Goal: Entertainment & Leisure: Consume media (video, audio)

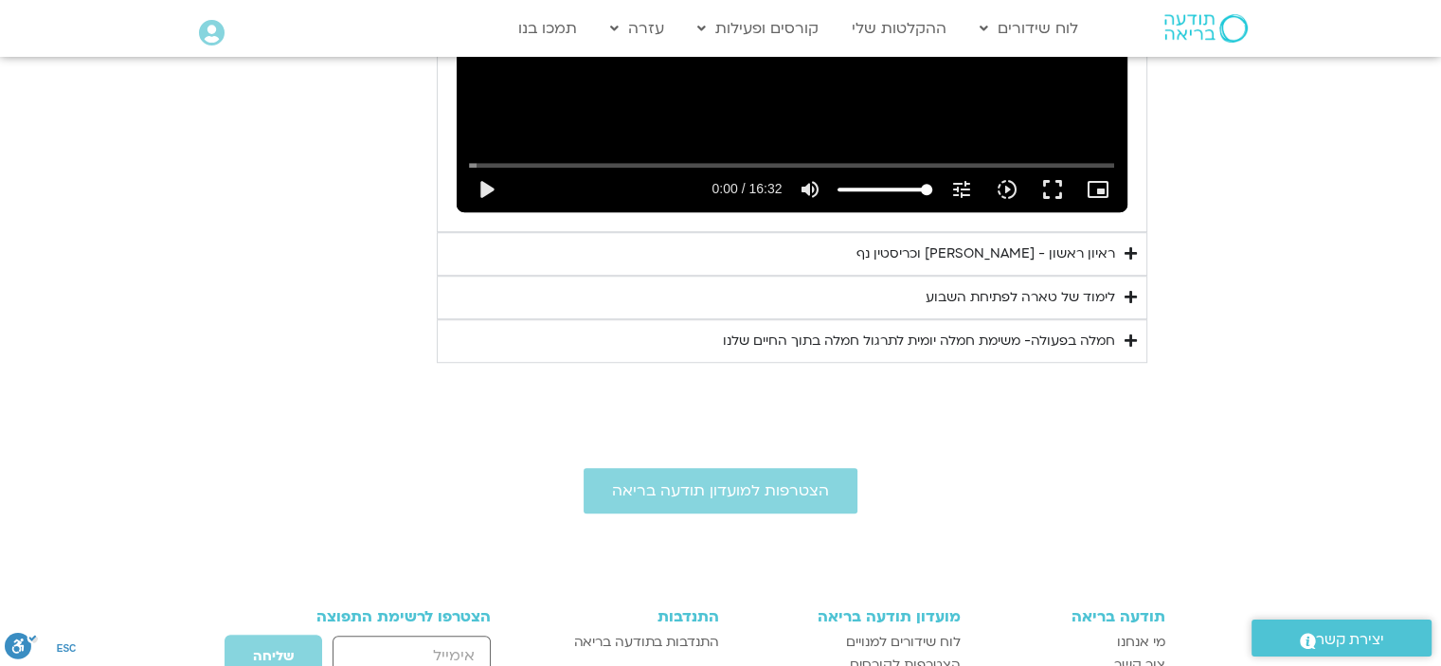
scroll to position [1217, 0]
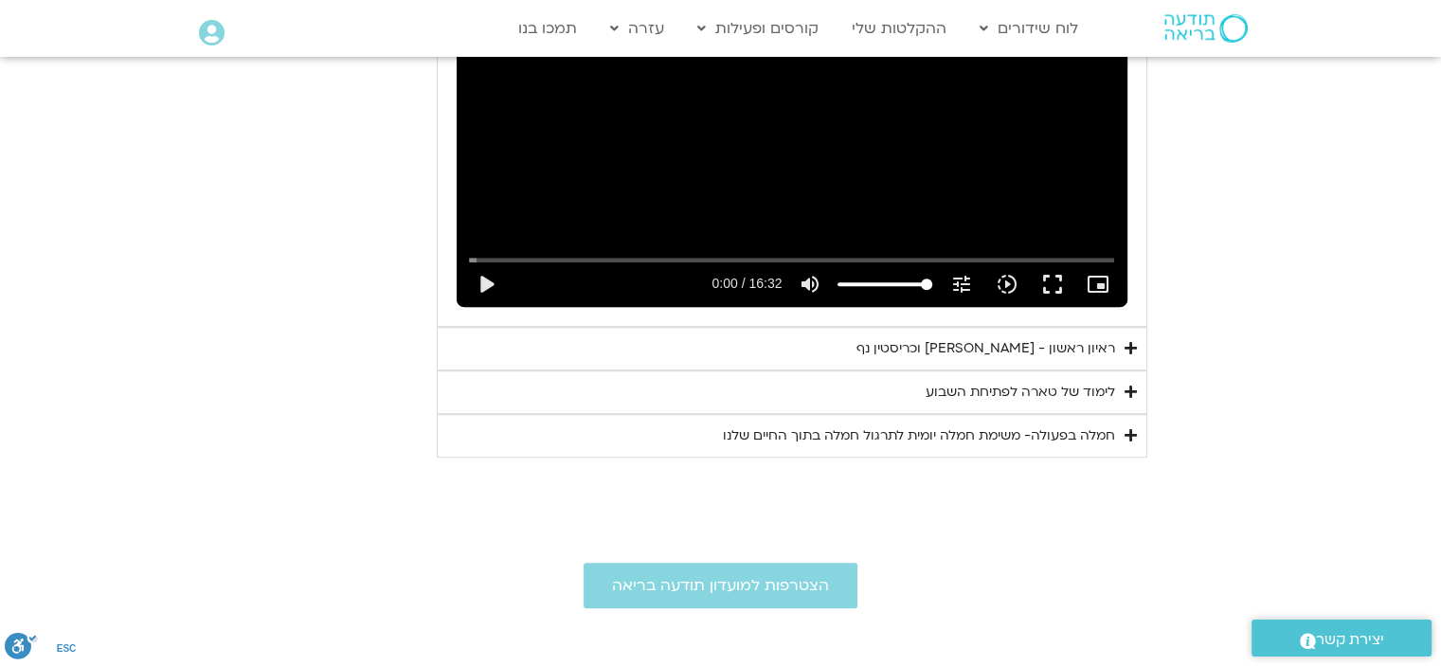
click at [983, 346] on div "ראיון ראשון - [PERSON_NAME] וכריסטין נף" at bounding box center [986, 348] width 259 height 23
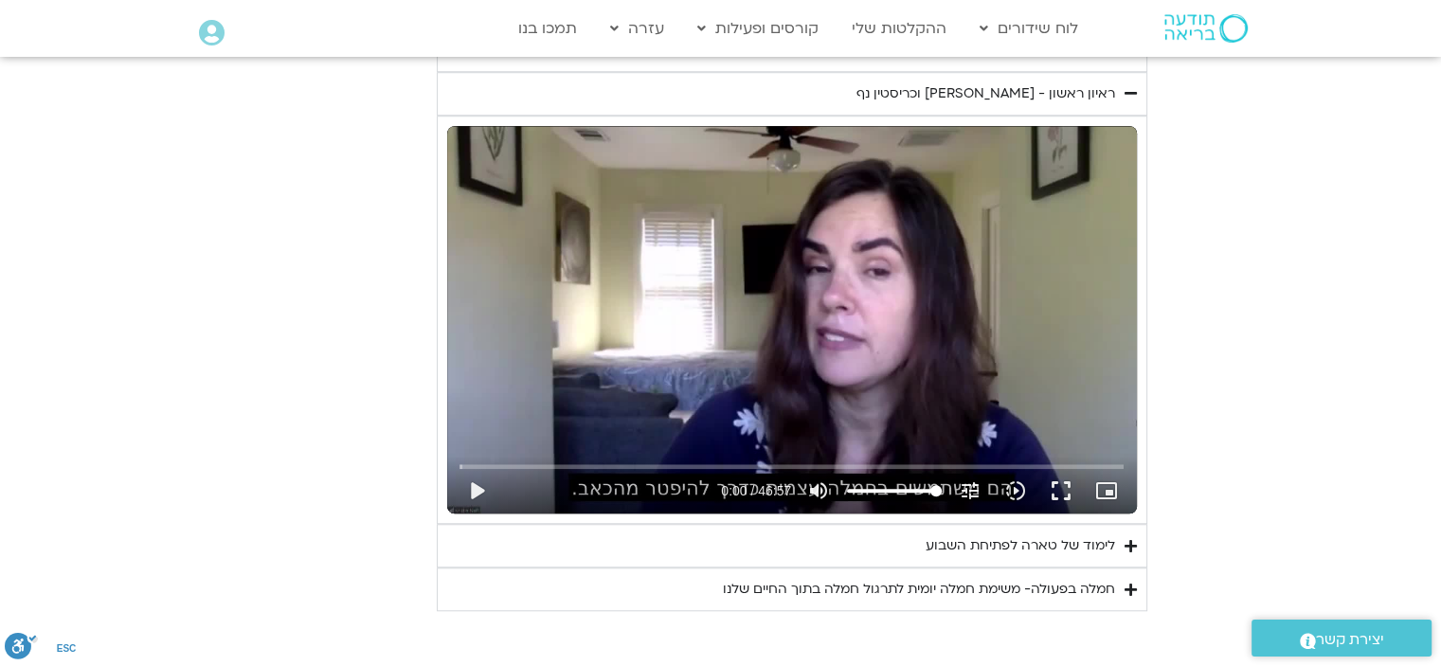
scroll to position [1501, 0]
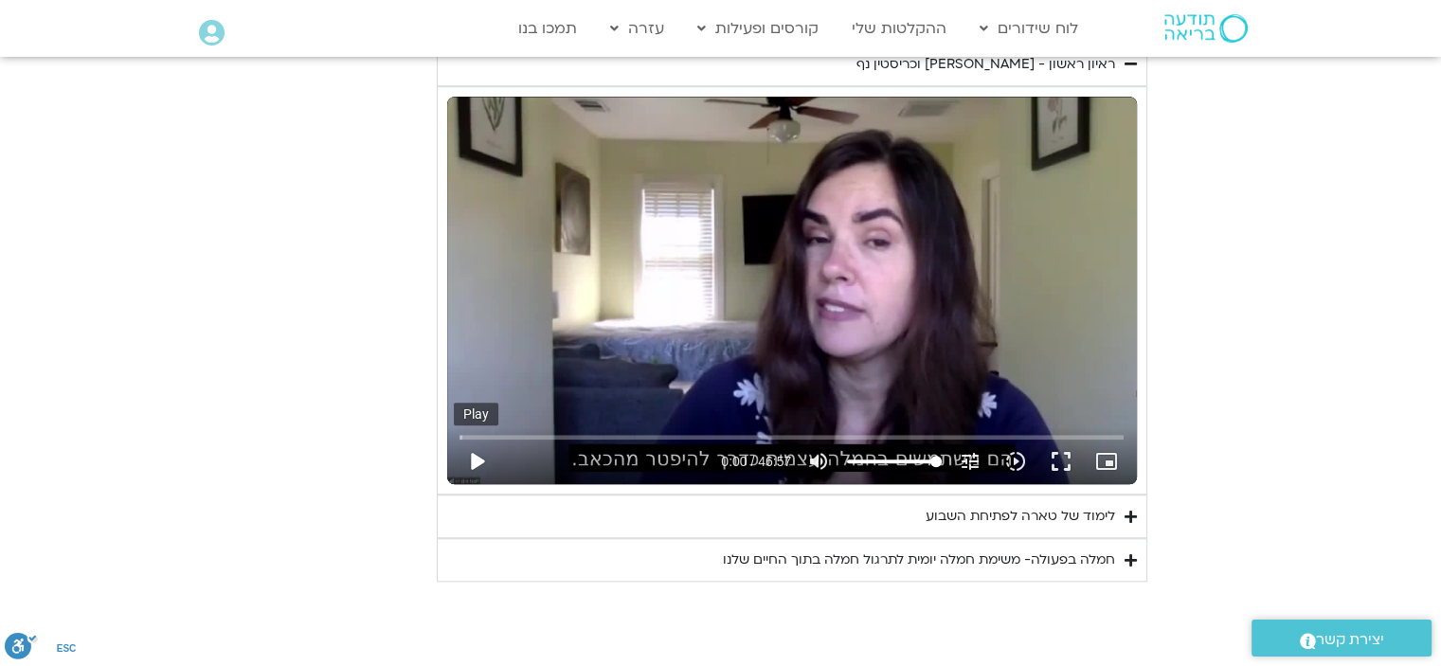
click at [481, 458] on button "play_arrow" at bounding box center [476, 461] width 45 height 45
click at [462, 435] on input "Seek" at bounding box center [792, 436] width 664 height 11
drag, startPoint x: 476, startPoint y: 450, endPoint x: 474, endPoint y: 466, distance: 16.2
click at [474, 450] on button "pause" at bounding box center [476, 461] width 45 height 45
click at [475, 435] on input "Seek" at bounding box center [792, 436] width 664 height 11
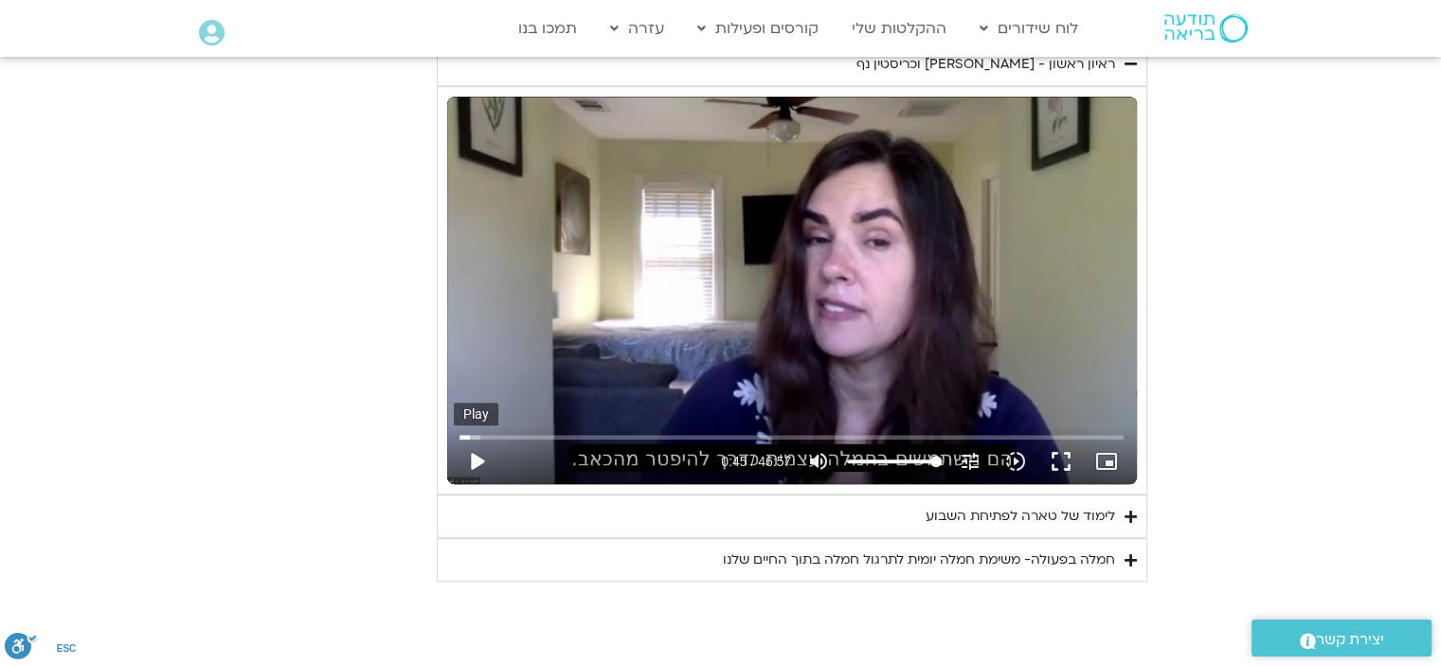
click at [479, 465] on button "play_arrow" at bounding box center [476, 461] width 45 height 45
click at [479, 435] on input "Seek" at bounding box center [792, 436] width 664 height 11
click at [474, 458] on button "pause" at bounding box center [476, 461] width 45 height 45
click at [471, 454] on button "play_arrow" at bounding box center [476, 461] width 45 height 45
type input "301.691988"
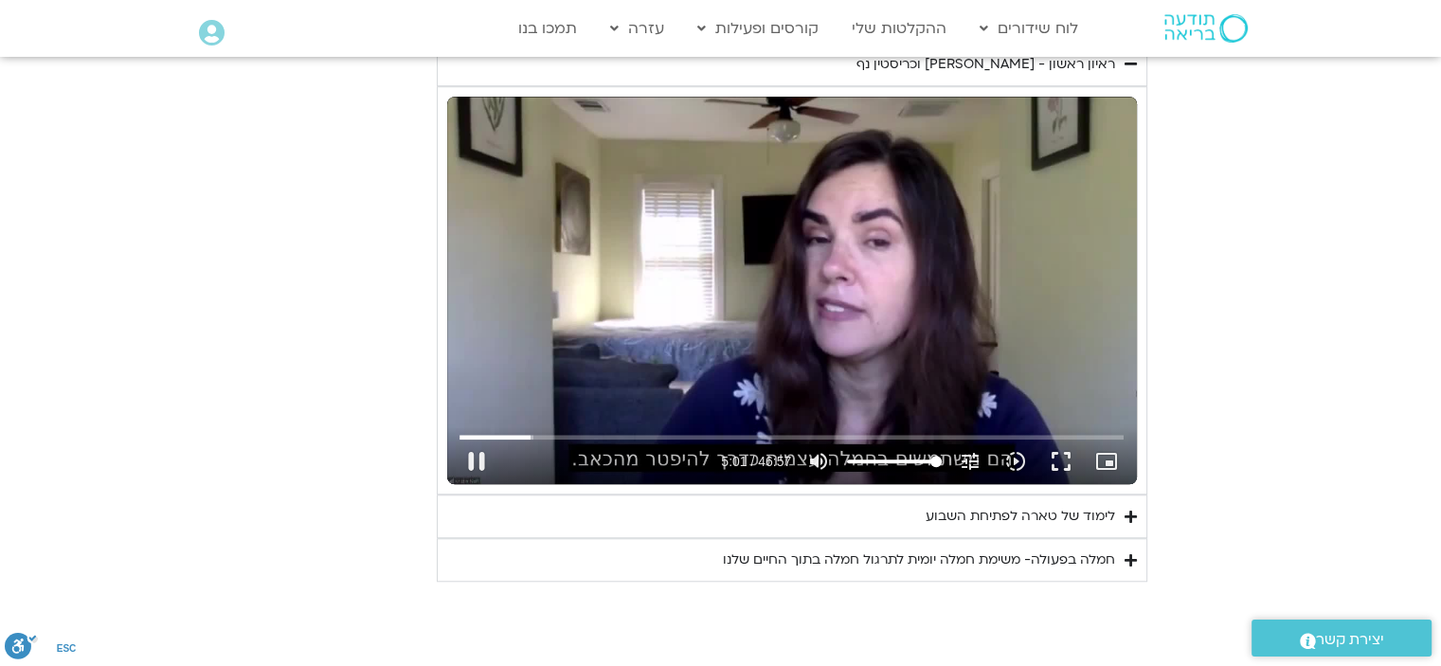
type input "71.4630681818182"
type input "301.829747"
type input "71.4630681818182"
click at [912, 456] on input "Volume" at bounding box center [894, 461] width 95 height 11
type input "307.260601"
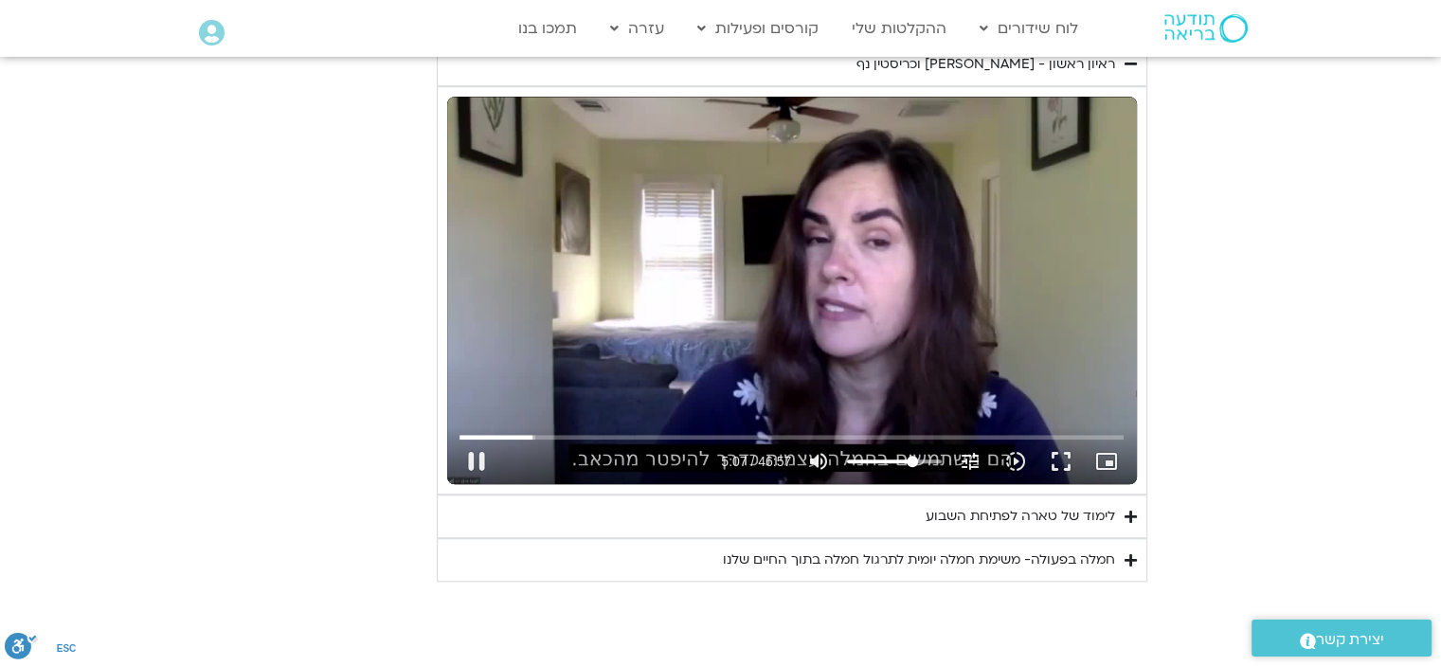
type input "48.7357954545455"
type input "307.396035"
drag, startPoint x: 894, startPoint y: 458, endPoint x: 886, endPoint y: 484, distance: 27.6
type input "48.7357954545455"
click at [894, 458] on input "Volume" at bounding box center [894, 461] width 95 height 11
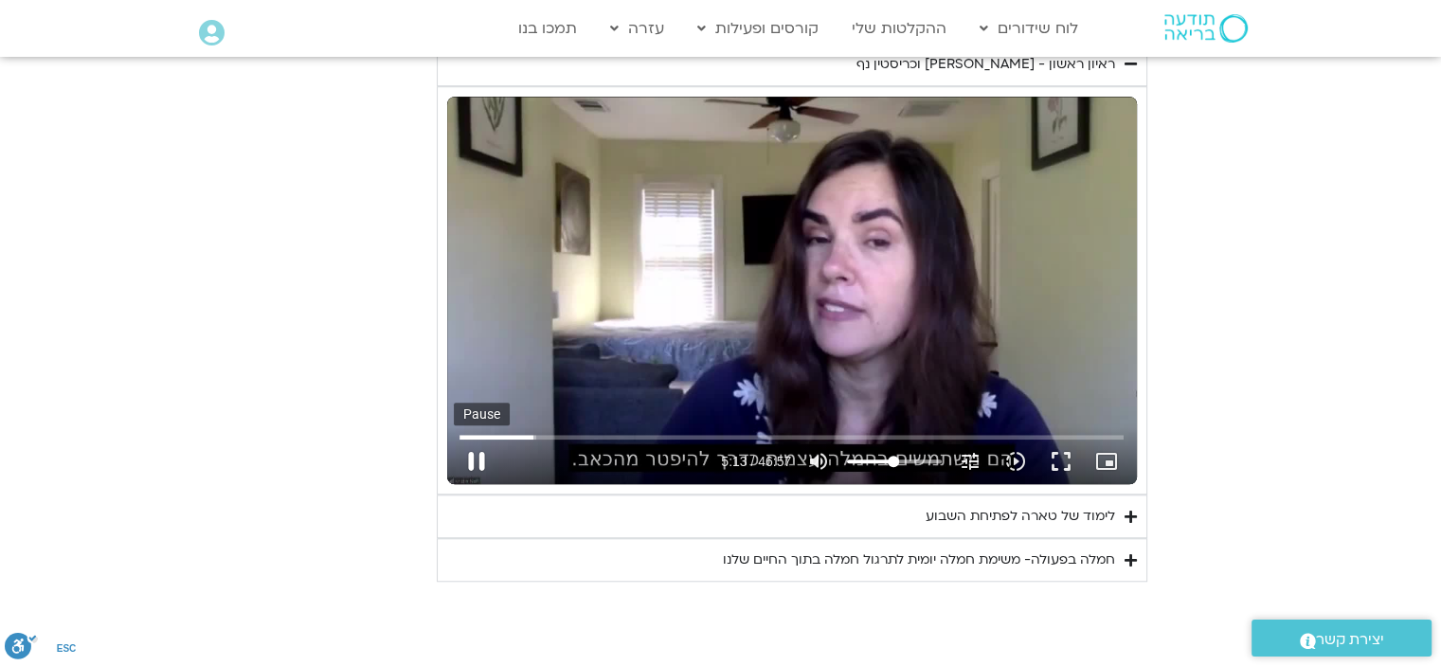
click at [469, 455] on button "pause" at bounding box center [476, 461] width 45 height 45
click at [477, 450] on button "play_arrow" at bounding box center [476, 461] width 45 height 45
click at [467, 454] on button "pause" at bounding box center [476, 461] width 45 height 45
click at [466, 462] on button "play_arrow" at bounding box center [476, 461] width 45 height 45
type input "353.442637"
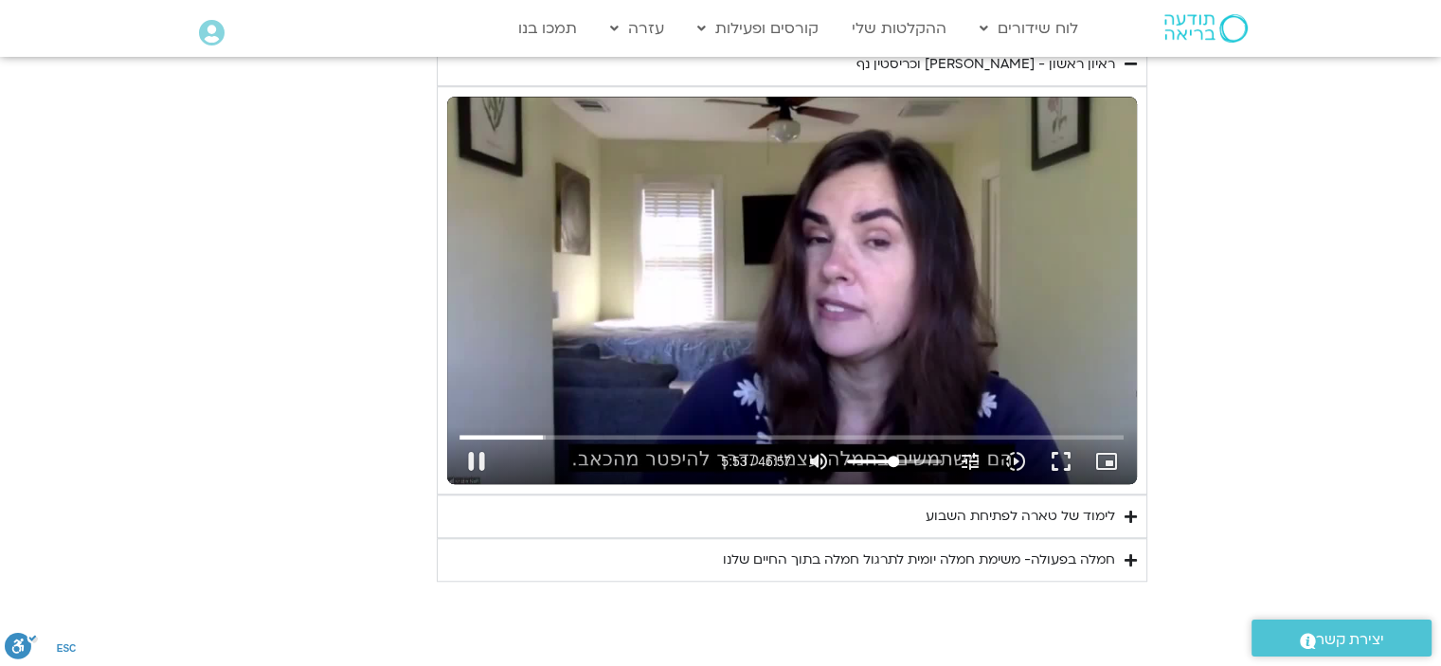
type input "35.0994318181818"
type input "353.558088"
type input "34.1903409090909"
type input "353.60784"
type input "34.1903409090909"
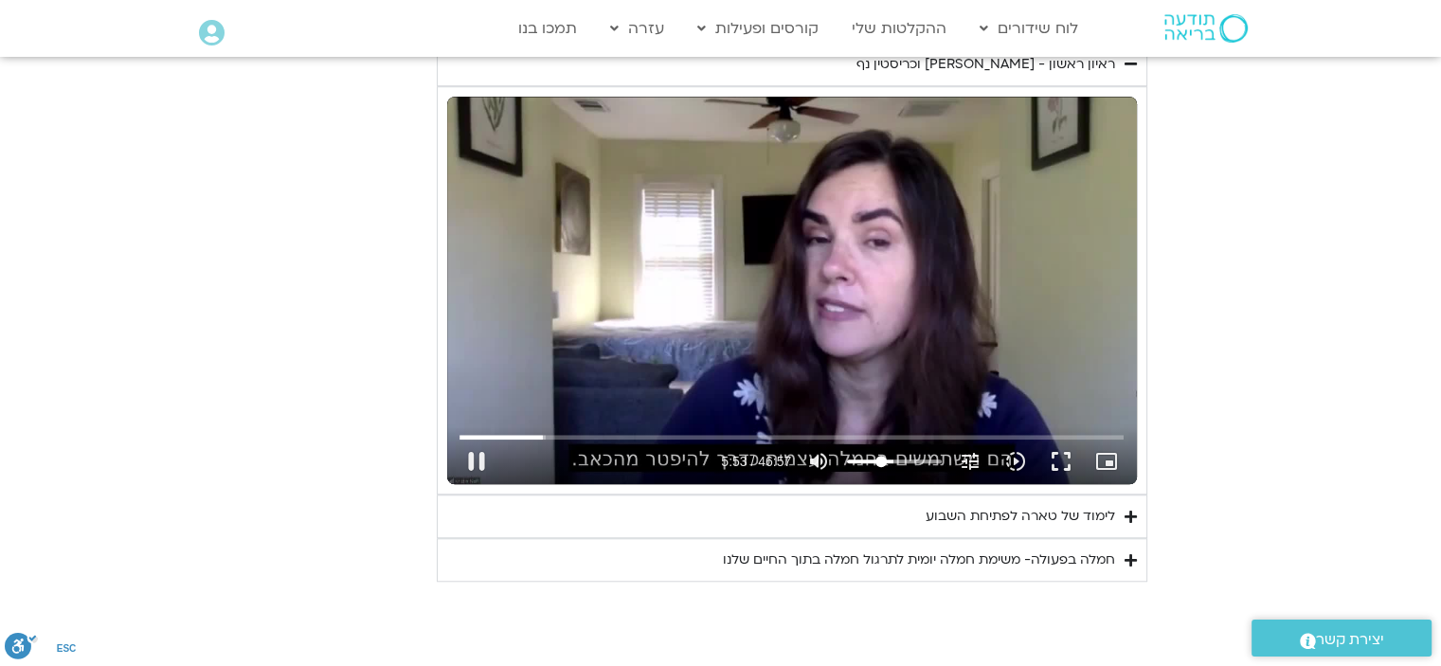
click at [881, 461] on input "Volume" at bounding box center [894, 461] width 95 height 11
type input "354.374666"
type input "19.6448863636364"
type input "354.591523"
type input "18.7357954545455"
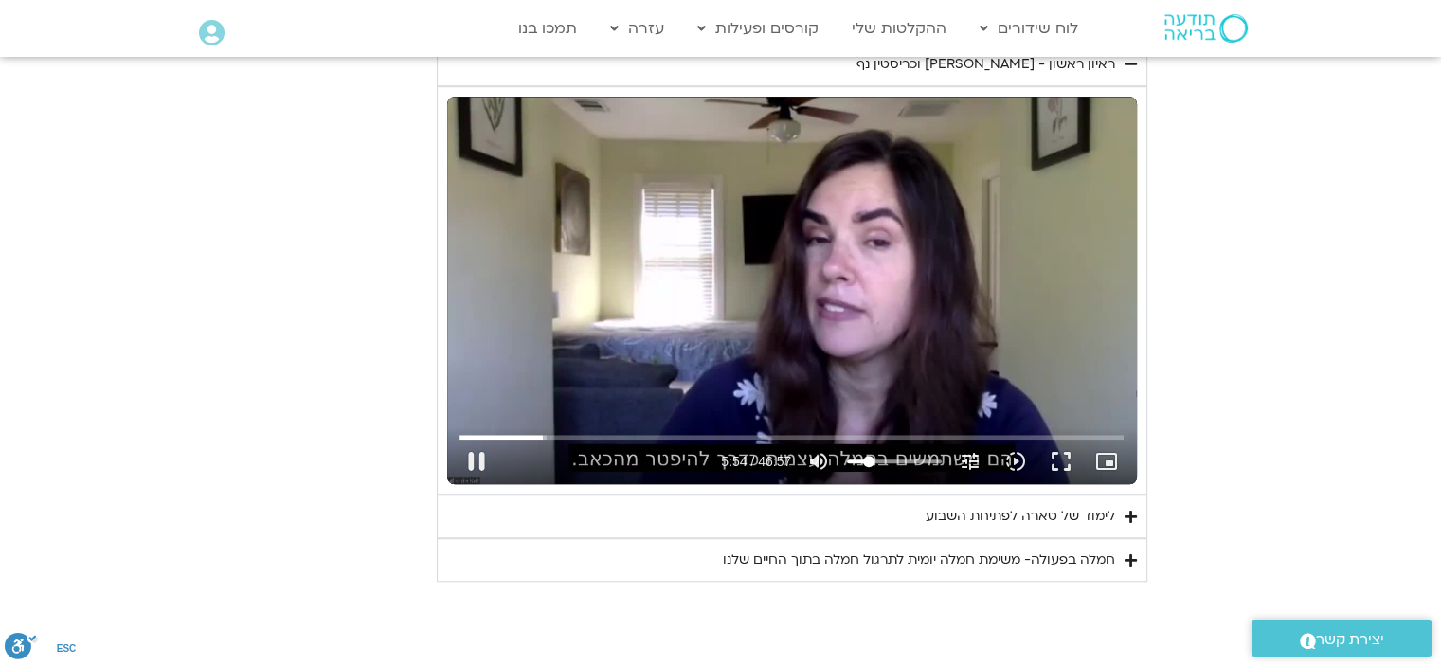
click at [868, 460] on input "Volume" at bounding box center [894, 461] width 95 height 11
click at [470, 458] on button "pause" at bounding box center [476, 461] width 45 height 45
click at [484, 458] on button "play_arrow" at bounding box center [476, 461] width 45 height 45
click at [479, 460] on button "pause" at bounding box center [476, 461] width 45 height 45
click at [475, 461] on button "play_arrow" at bounding box center [476, 461] width 45 height 45
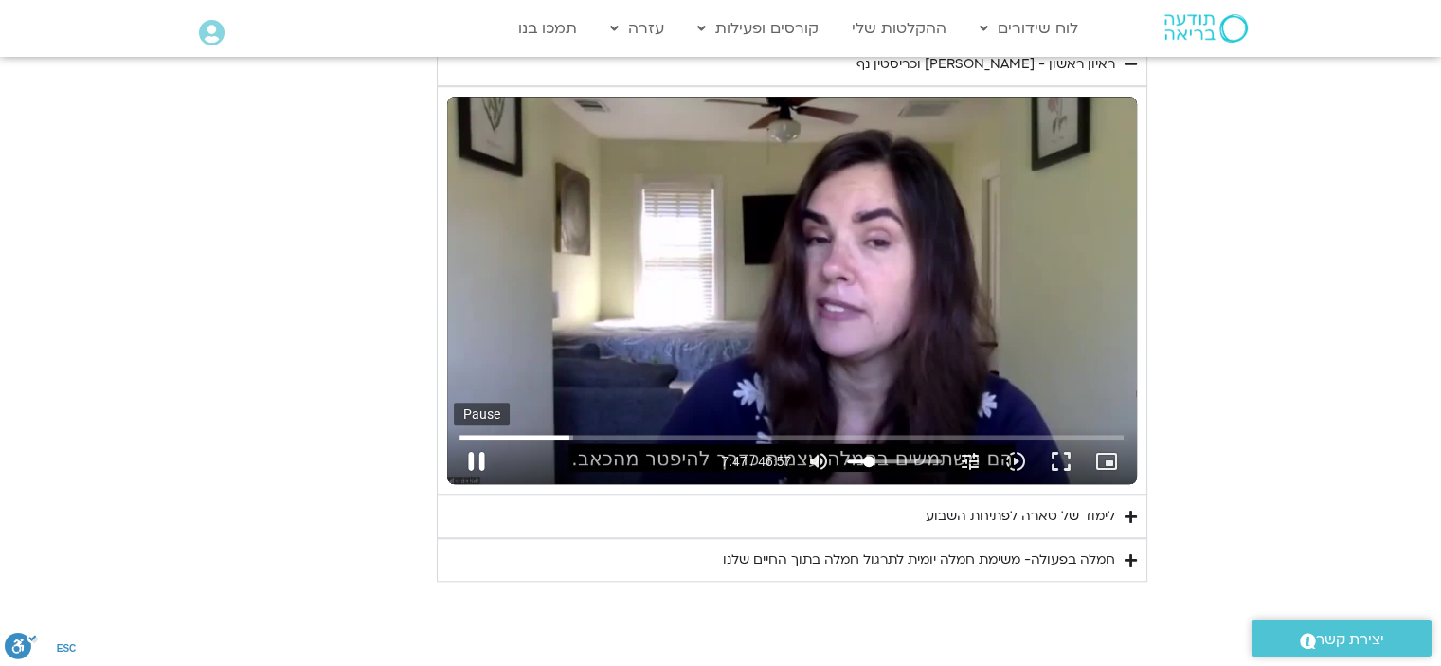
click at [478, 461] on button "pause" at bounding box center [476, 461] width 45 height 45
click at [481, 458] on button "play_arrow" at bounding box center [476, 461] width 45 height 45
click at [470, 460] on button "pause" at bounding box center [476, 461] width 45 height 45
click at [477, 453] on button "play_arrow" at bounding box center [476, 461] width 45 height 45
click at [479, 459] on button "pause" at bounding box center [476, 461] width 45 height 45
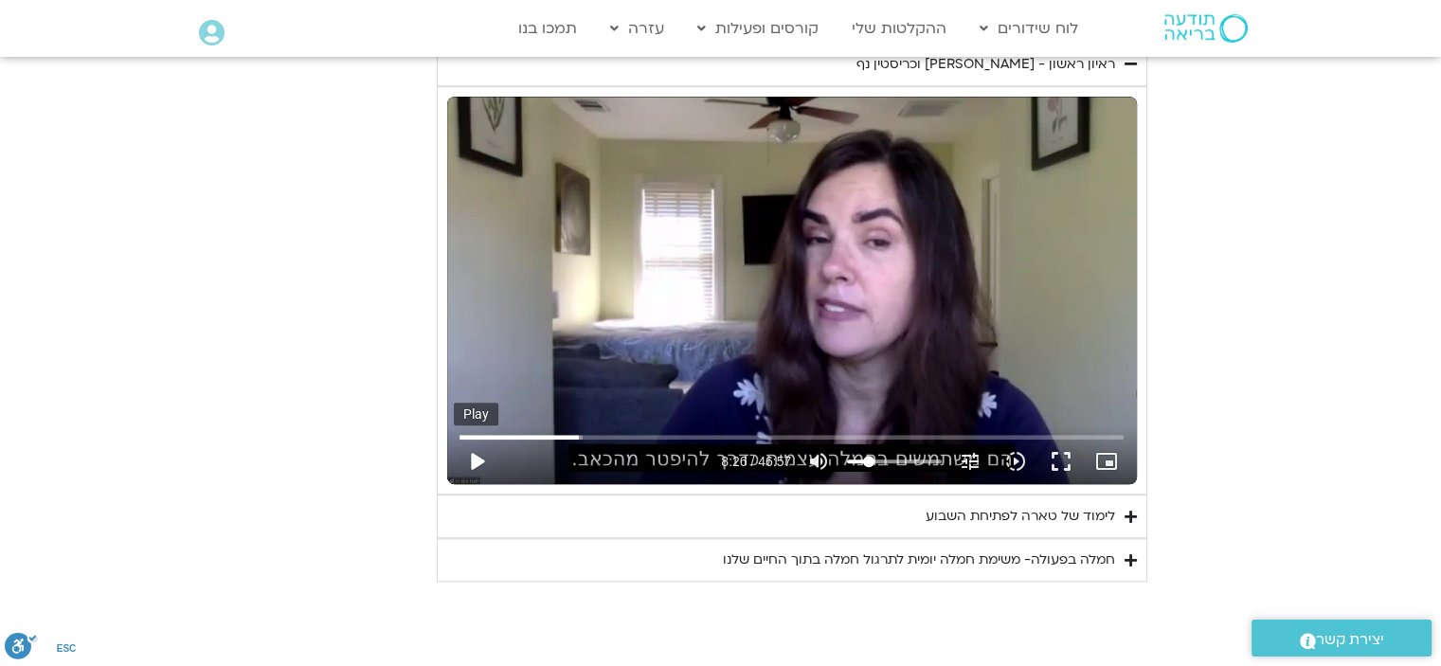
click at [475, 461] on button "play_arrow" at bounding box center [476, 461] width 45 height 45
click at [471, 452] on button "pause" at bounding box center [476, 461] width 45 height 45
click at [468, 461] on button "play_arrow" at bounding box center [476, 461] width 45 height 45
drag, startPoint x: 472, startPoint y: 455, endPoint x: 500, endPoint y: 530, distance: 80.1
click at [472, 454] on button "pause" at bounding box center [476, 461] width 45 height 45
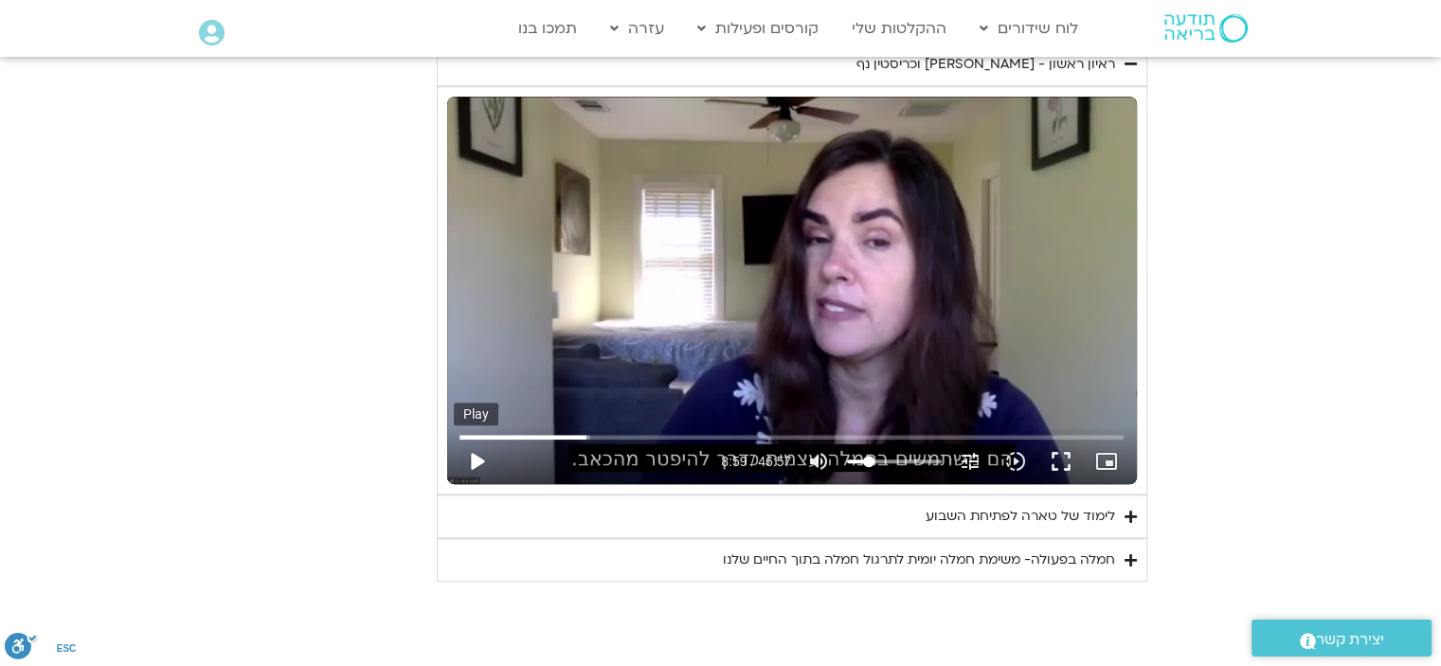
click at [477, 465] on button "play_arrow" at bounding box center [476, 461] width 45 height 45
click at [474, 459] on button "pause" at bounding box center [476, 461] width 45 height 45
click at [481, 462] on button "play_arrow" at bounding box center [476, 461] width 45 height 45
click at [479, 464] on button "pause" at bounding box center [476, 461] width 45 height 45
click at [474, 461] on button "play_arrow" at bounding box center [476, 461] width 45 height 45
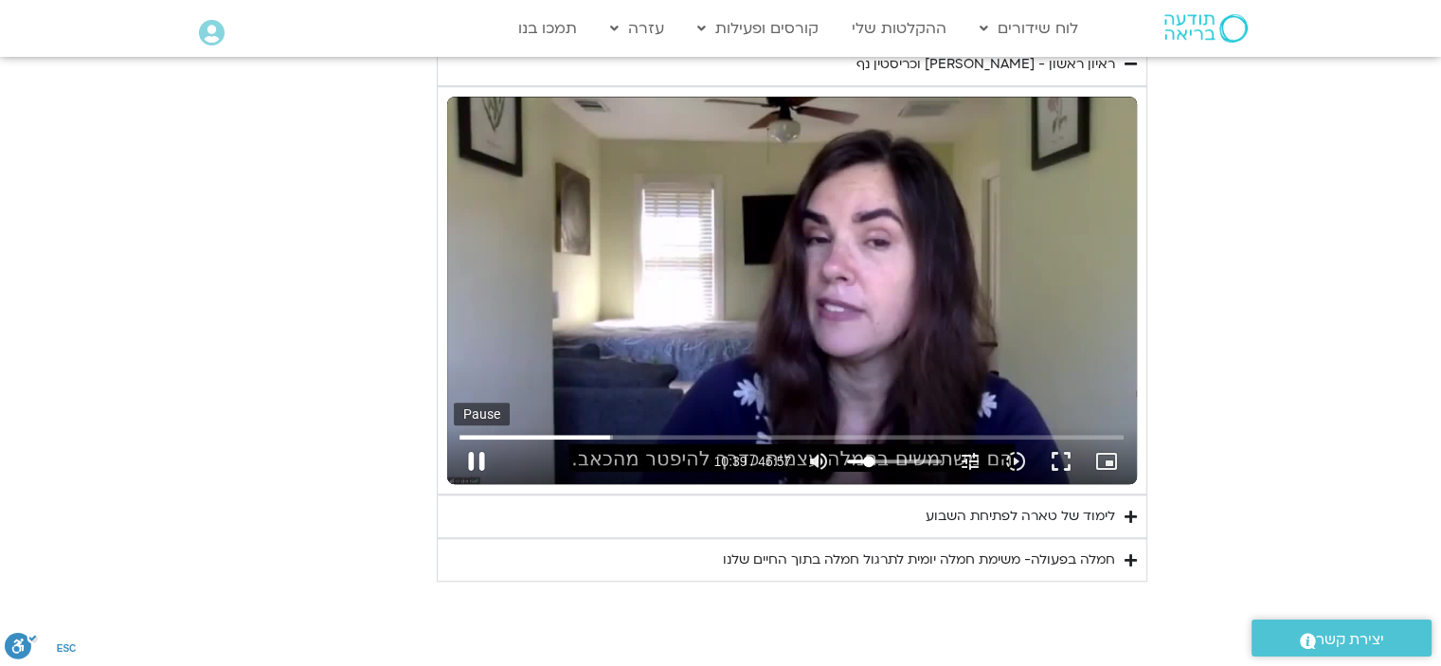
click at [484, 461] on button "pause" at bounding box center [476, 461] width 45 height 45
click at [478, 464] on button "play_arrow" at bounding box center [476, 461] width 45 height 45
click at [474, 460] on button "pause" at bounding box center [476, 461] width 45 height 45
click at [487, 461] on button "play_arrow" at bounding box center [476, 461] width 45 height 45
click at [482, 458] on button "pause" at bounding box center [476, 461] width 45 height 45
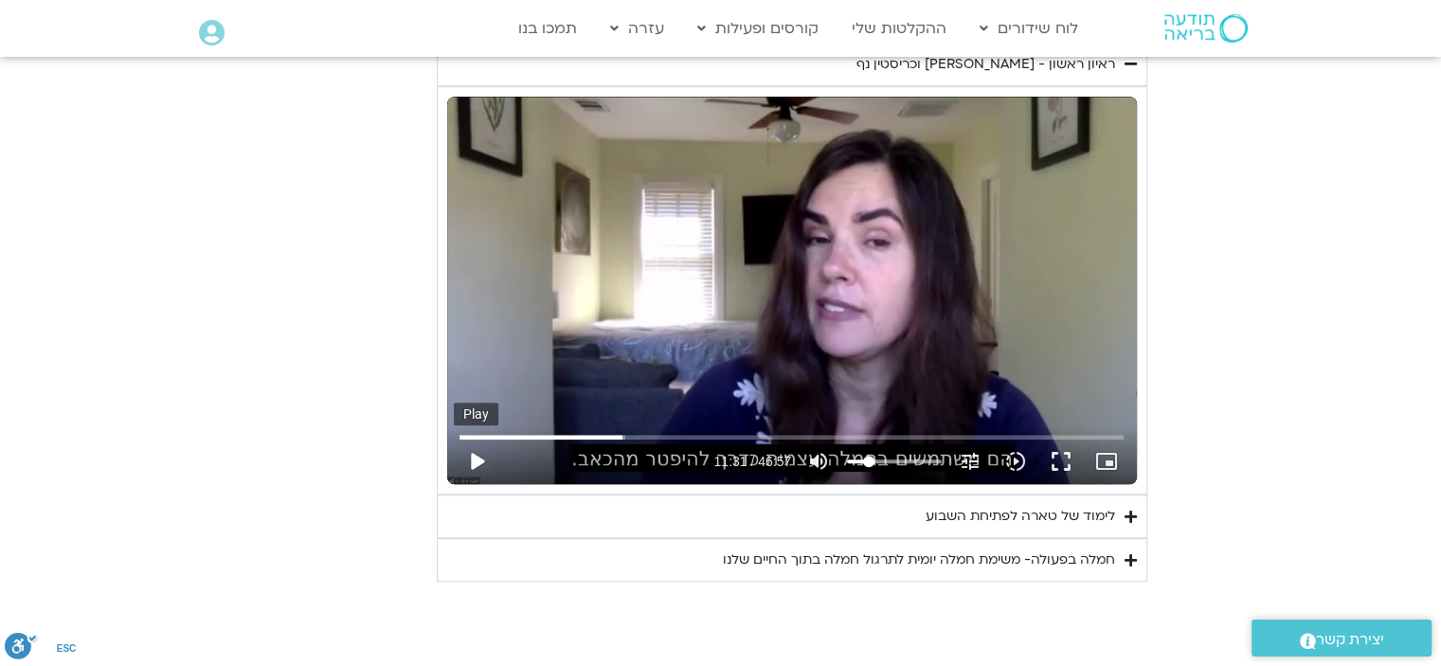
click at [470, 457] on button "play_arrow" at bounding box center [476, 461] width 45 height 45
drag, startPoint x: 477, startPoint y: 456, endPoint x: 489, endPoint y: 477, distance: 24.2
click at [478, 455] on button "pause" at bounding box center [476, 461] width 45 height 45
click at [477, 465] on button "play_arrow" at bounding box center [476, 461] width 45 height 45
click at [483, 458] on button "pause" at bounding box center [476, 461] width 45 height 45
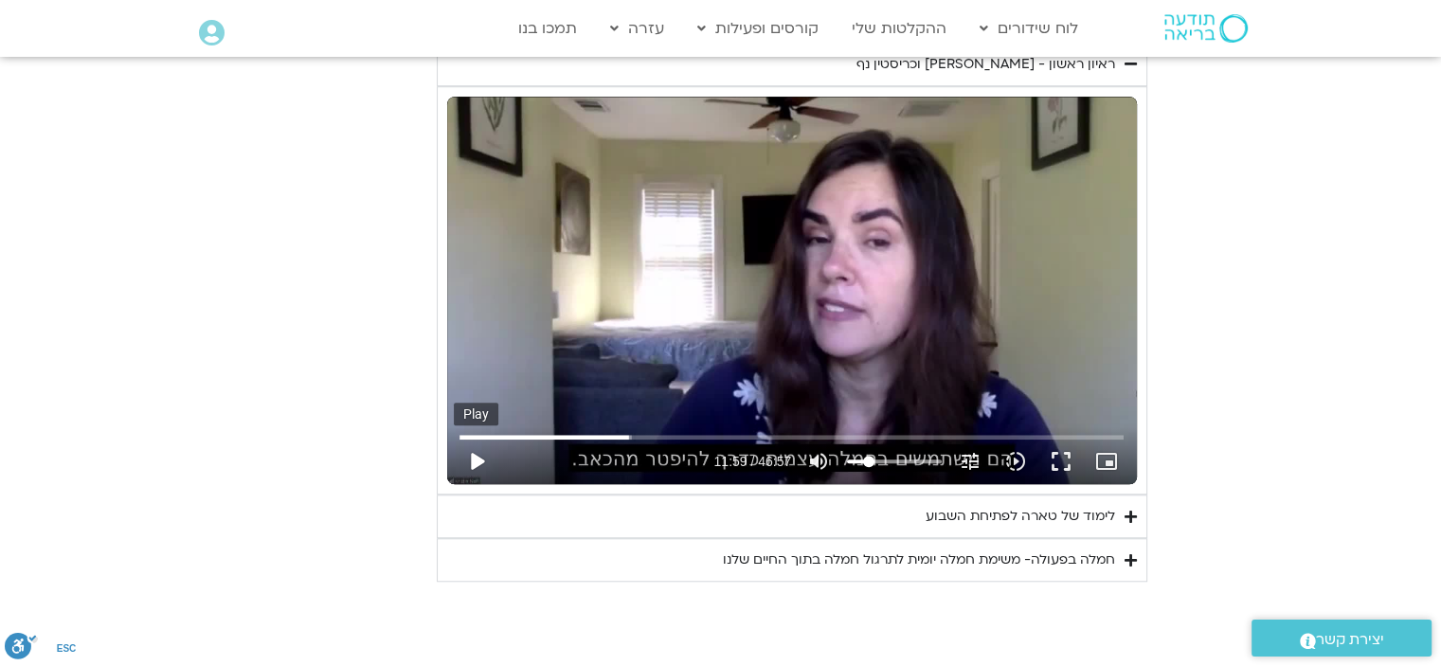
click at [462, 457] on button "play_arrow" at bounding box center [476, 461] width 45 height 45
click at [484, 458] on button "pause" at bounding box center [476, 461] width 45 height 45
click at [475, 459] on button "play_arrow" at bounding box center [476, 461] width 45 height 45
click at [486, 464] on button "pause" at bounding box center [476, 461] width 45 height 45
click at [474, 458] on button "play_arrow" at bounding box center [476, 461] width 45 height 45
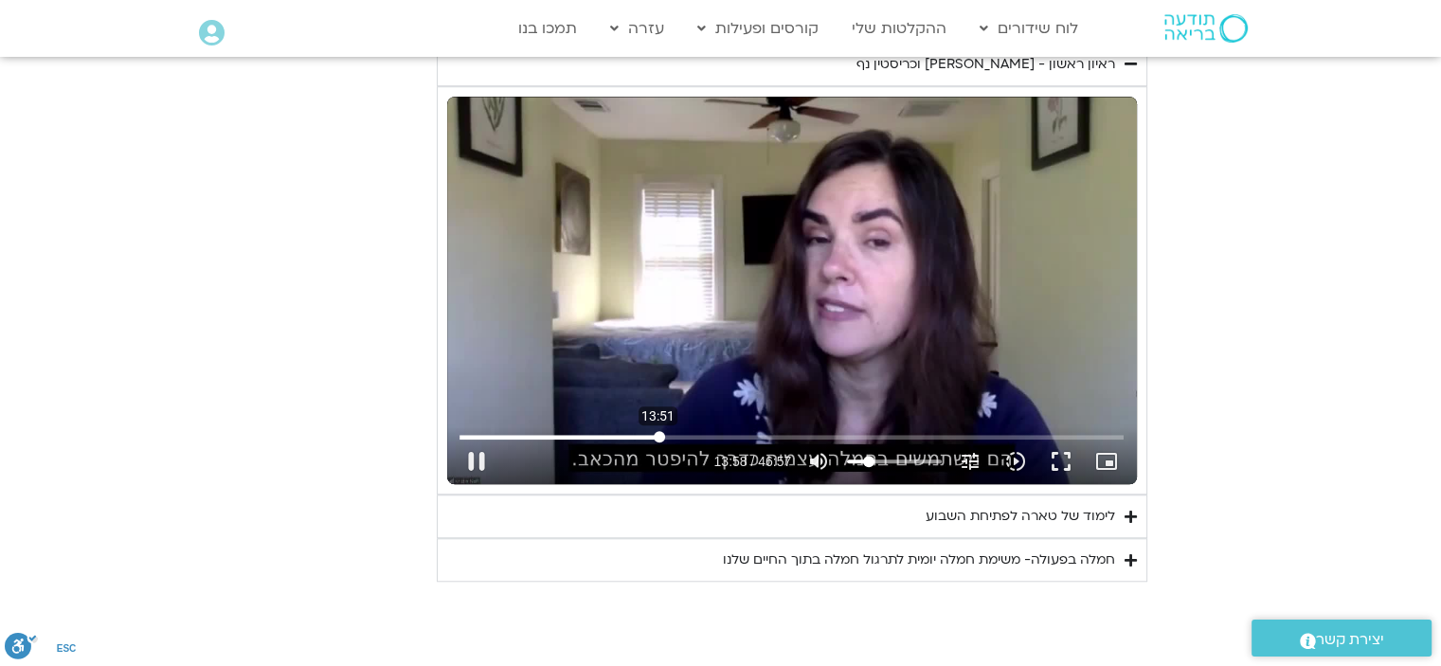
click at [658, 438] on input "Seek" at bounding box center [792, 436] width 664 height 11
click at [655, 438] on input "Seek" at bounding box center [792, 436] width 664 height 11
click at [652, 435] on input "Seek" at bounding box center [792, 436] width 664 height 11
click at [484, 459] on button "pause" at bounding box center [476, 461] width 45 height 45
click at [482, 460] on button "play_arrow" at bounding box center [476, 461] width 45 height 45
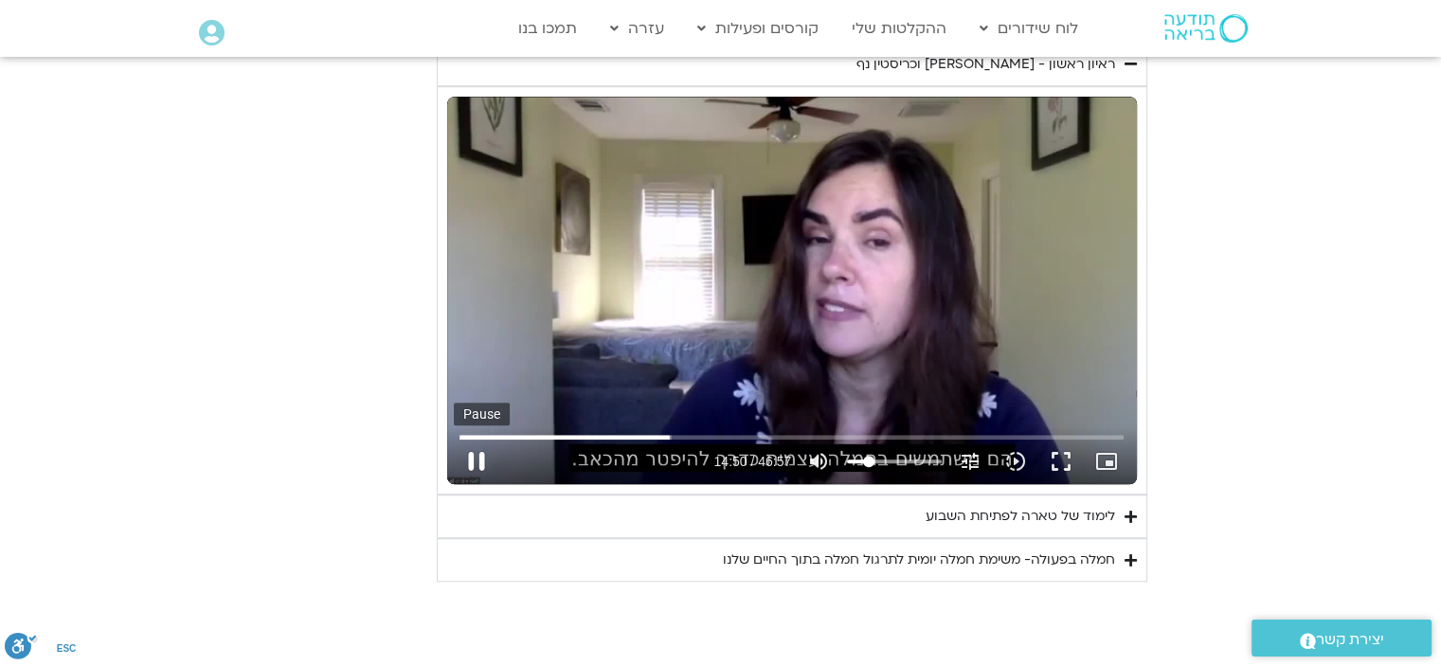
click at [485, 449] on button "pause" at bounding box center [476, 461] width 45 height 45
click at [469, 460] on button "play_arrow" at bounding box center [476, 461] width 45 height 45
click at [474, 446] on button "pause" at bounding box center [476, 461] width 45 height 45
click at [483, 461] on button "play_arrow" at bounding box center [476, 461] width 45 height 45
click at [478, 457] on button "pause" at bounding box center [476, 461] width 45 height 45
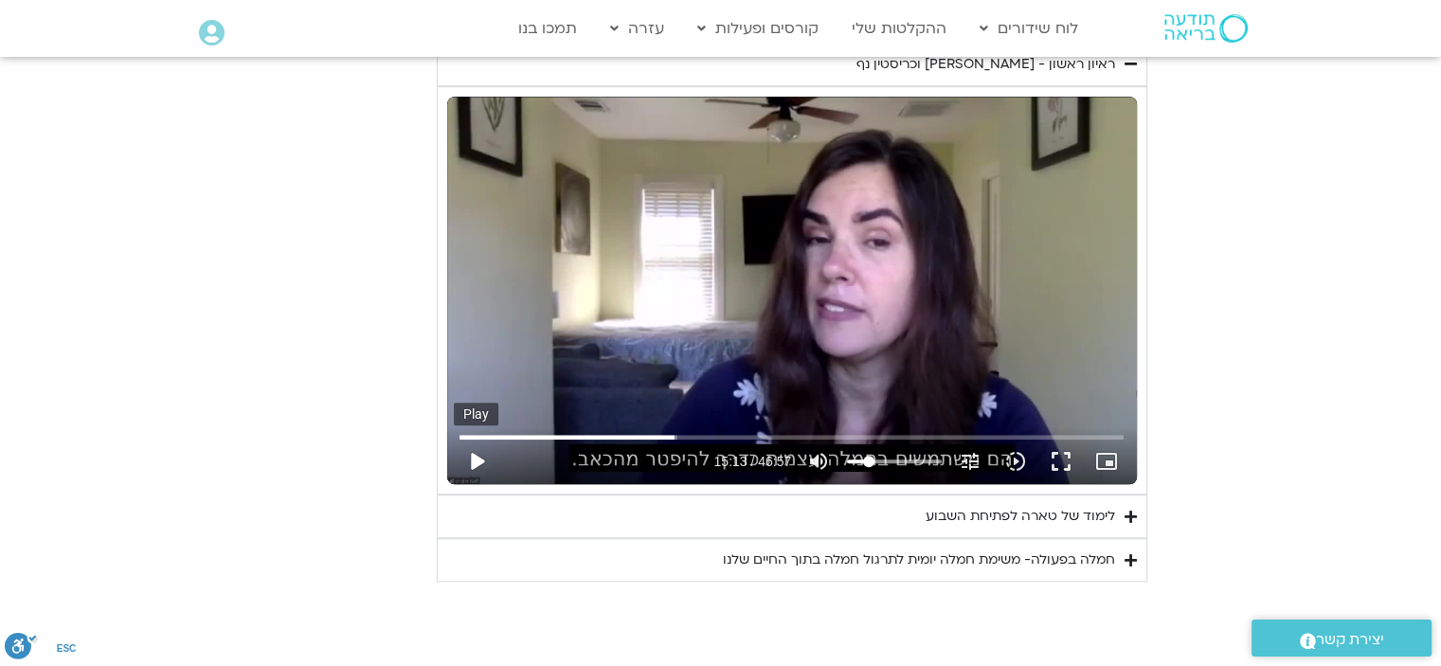
click at [474, 462] on button "play_arrow" at bounding box center [476, 461] width 45 height 45
click at [479, 460] on button "pause" at bounding box center [476, 461] width 45 height 45
click at [678, 434] on input "Seek" at bounding box center [792, 436] width 664 height 11
click at [676, 434] on input "Seek" at bounding box center [792, 436] width 664 height 11
click at [482, 459] on button "play_arrow" at bounding box center [476, 461] width 45 height 45
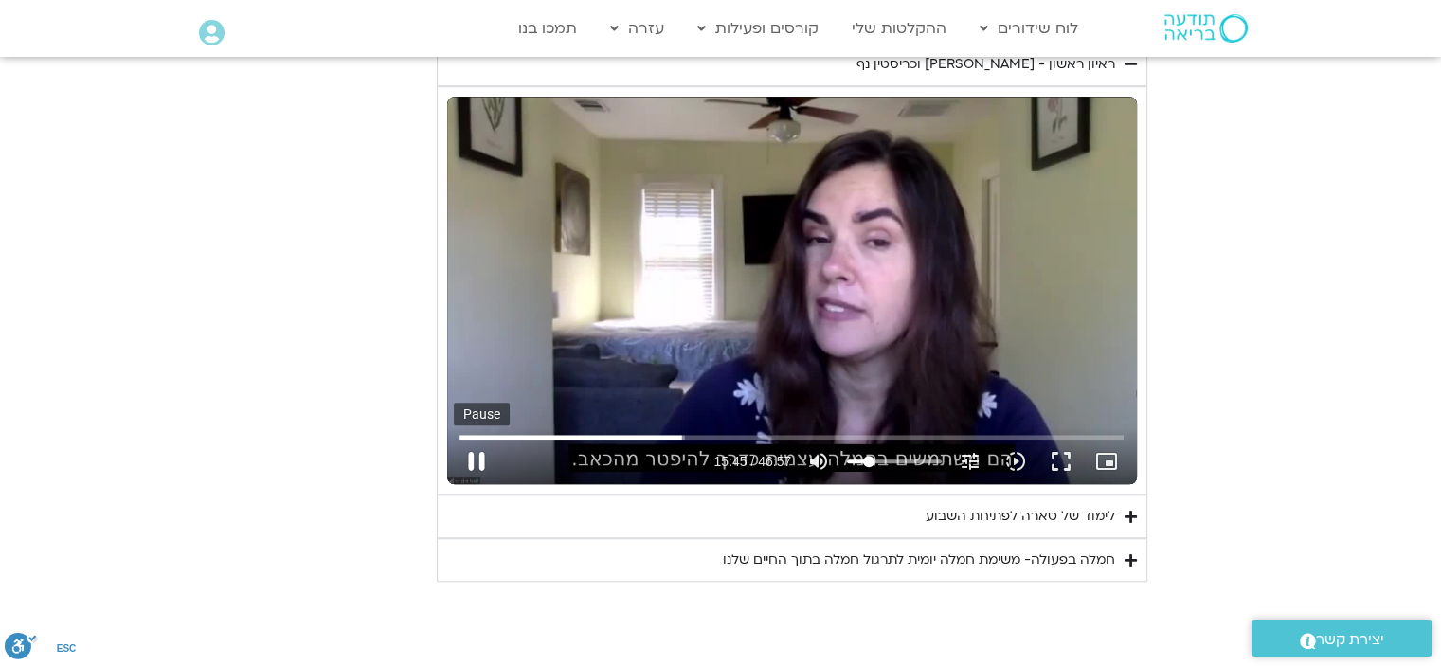
click at [479, 457] on button "pause" at bounding box center [476, 461] width 45 height 45
click at [481, 460] on button "play_arrow" at bounding box center [476, 461] width 45 height 45
drag, startPoint x: 478, startPoint y: 448, endPoint x: 553, endPoint y: 496, distance: 89.4
click at [487, 449] on button "pause" at bounding box center [476, 461] width 45 height 45
click at [475, 452] on button "play_arrow" at bounding box center [476, 461] width 45 height 45
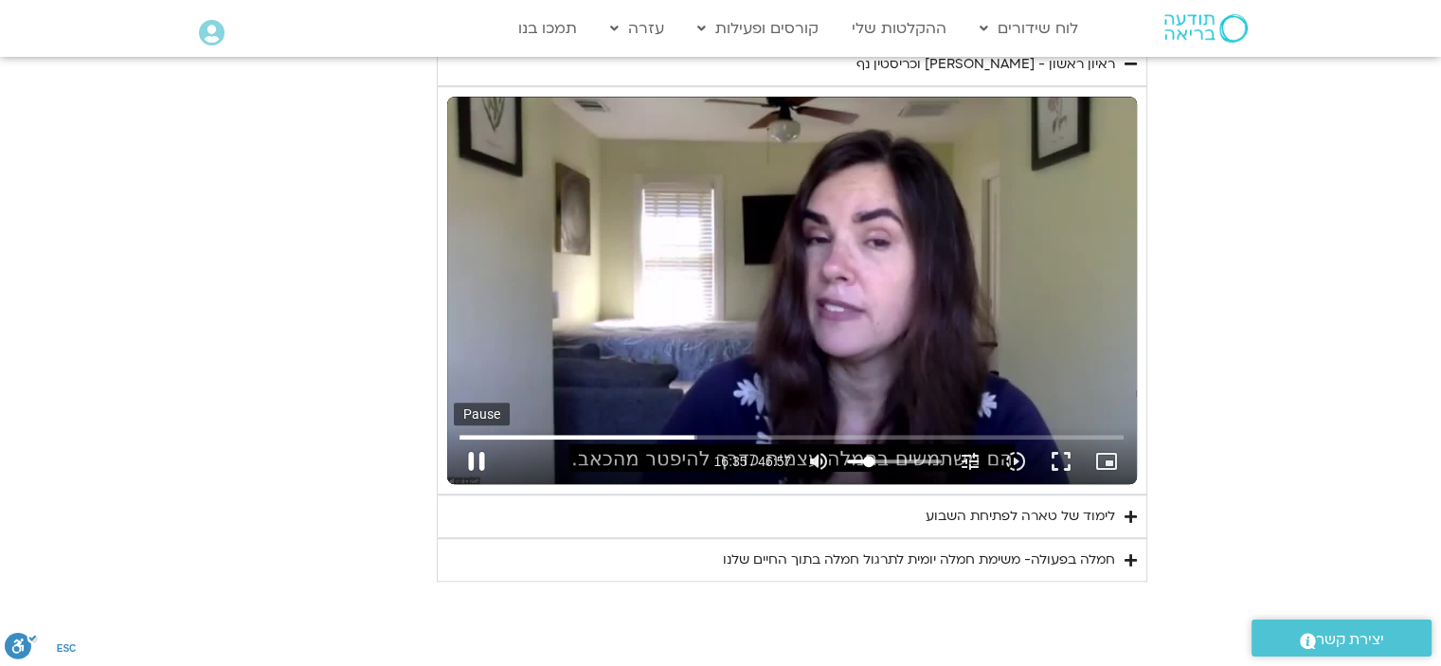
click at [478, 447] on button "pause" at bounding box center [476, 461] width 45 height 45
click at [481, 465] on button "play_arrow" at bounding box center [476, 461] width 45 height 45
click at [479, 458] on button "pause" at bounding box center [476, 461] width 45 height 45
click at [473, 454] on button "play_arrow" at bounding box center [476, 461] width 45 height 45
click at [489, 465] on button "pause" at bounding box center [476, 461] width 45 height 45
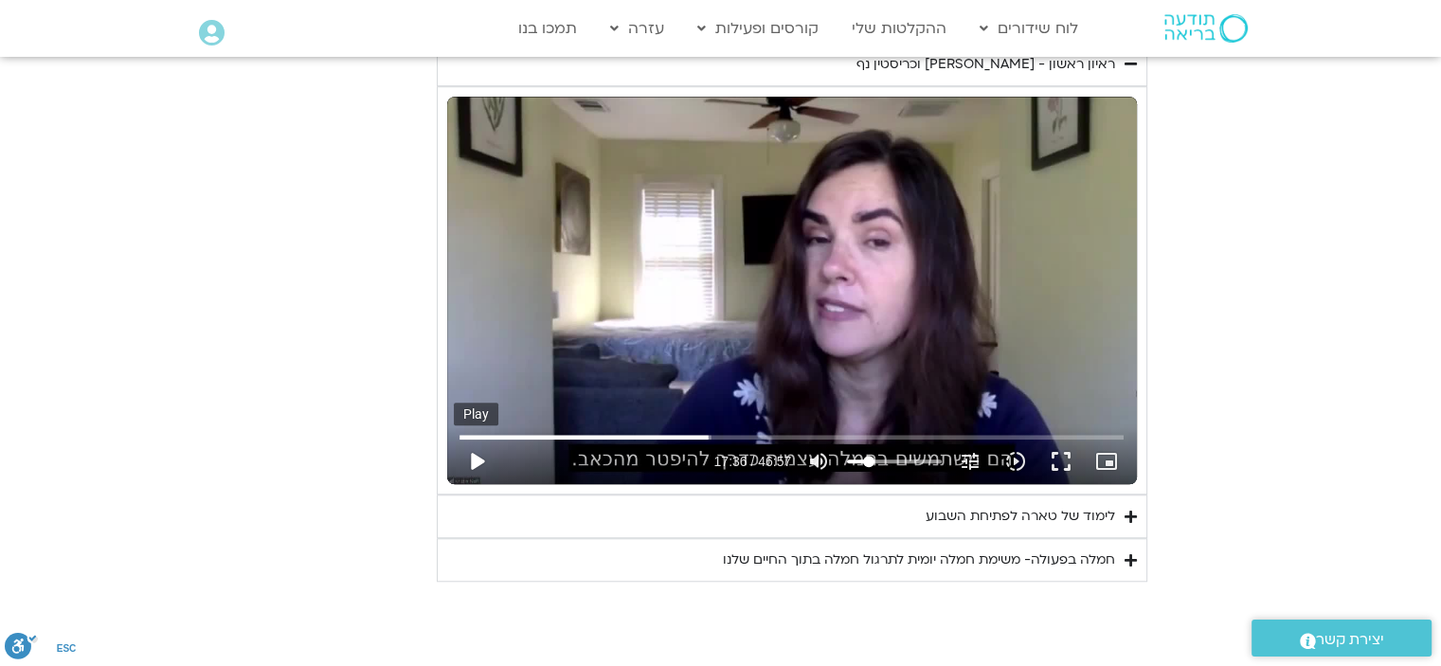
click at [476, 457] on button "play_arrow" at bounding box center [476, 461] width 45 height 45
click at [483, 461] on button "pause" at bounding box center [476, 461] width 45 height 45
click at [474, 452] on button "play_arrow" at bounding box center [476, 461] width 45 height 45
click at [484, 459] on button "pause" at bounding box center [476, 461] width 45 height 45
click at [473, 464] on button "play_arrow" at bounding box center [476, 461] width 45 height 45
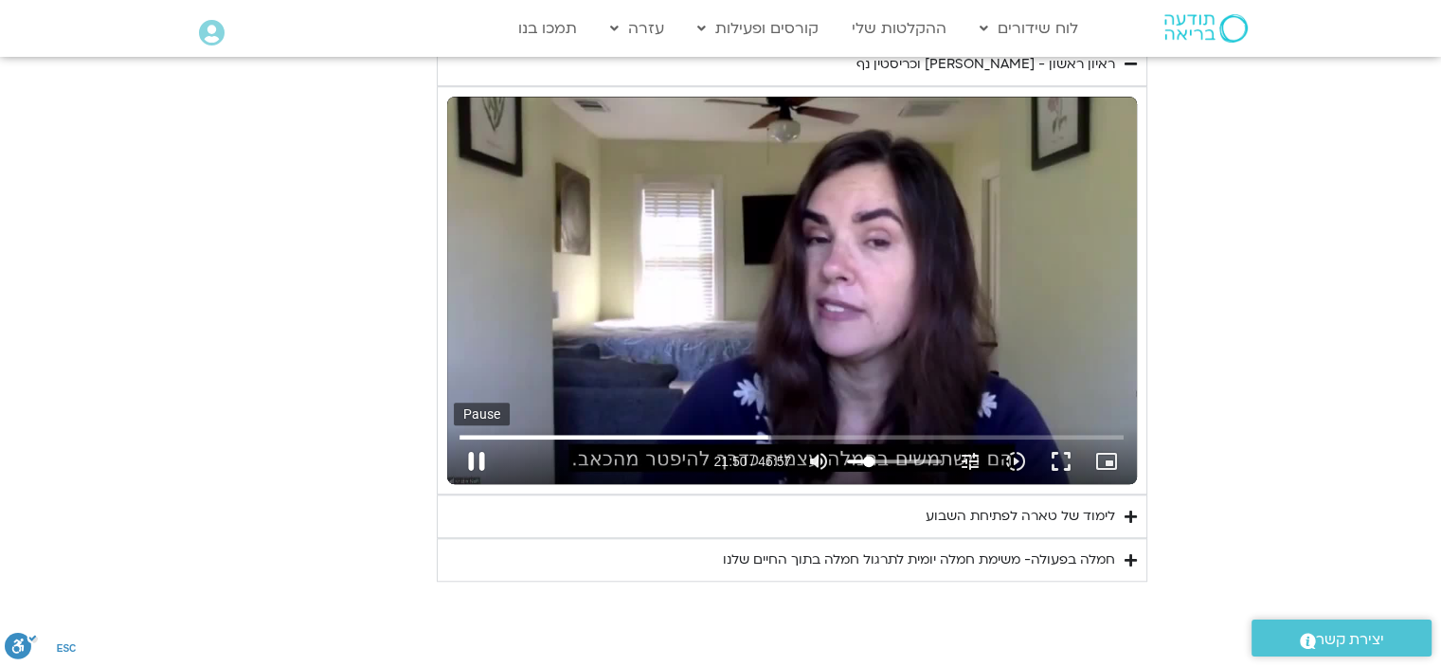
click at [481, 458] on button "pause" at bounding box center [476, 461] width 45 height 45
click at [478, 458] on button "play_arrow" at bounding box center [476, 461] width 45 height 45
click at [470, 450] on button "pause" at bounding box center [476, 461] width 45 height 45
click at [478, 457] on button "play_arrow" at bounding box center [476, 461] width 45 height 45
click at [478, 454] on button "pause" at bounding box center [476, 461] width 45 height 45
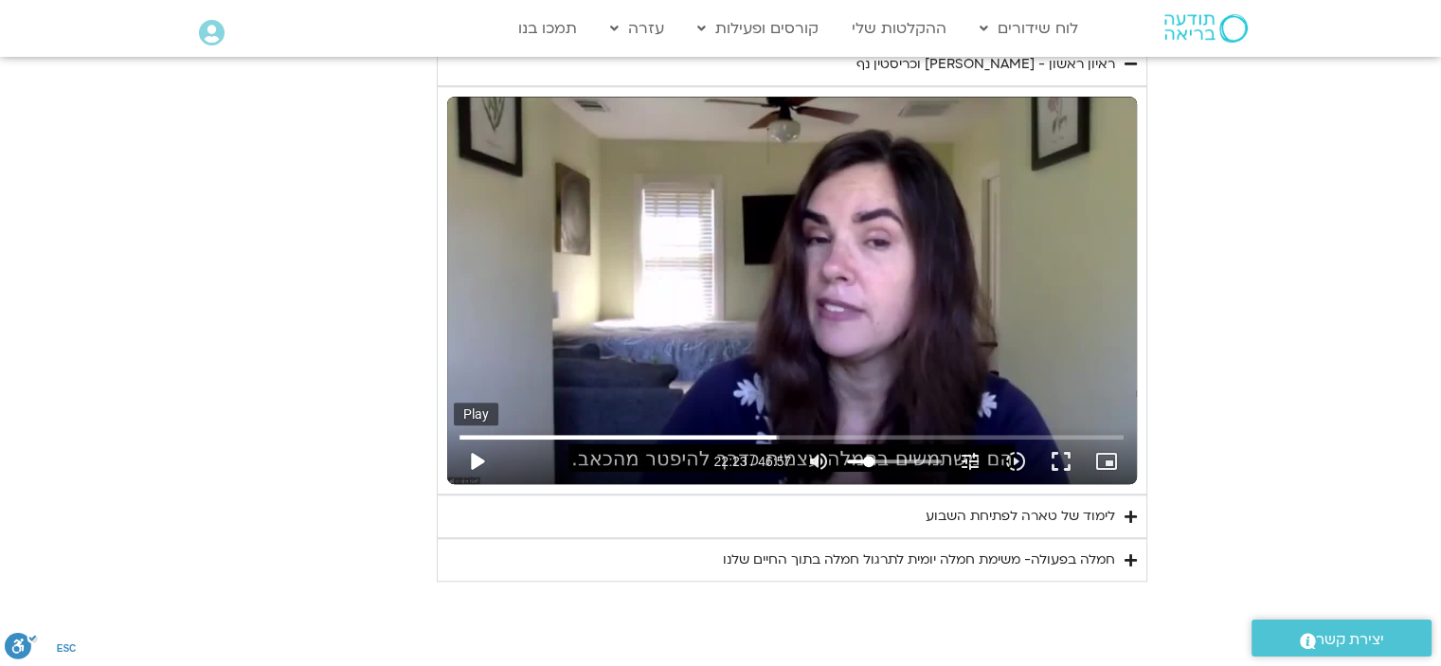
click at [477, 456] on button "play_arrow" at bounding box center [476, 461] width 45 height 45
click at [478, 458] on button "pause" at bounding box center [476, 461] width 45 height 45
click at [475, 461] on button "play_arrow" at bounding box center [476, 461] width 45 height 45
click at [482, 460] on button "pause" at bounding box center [476, 461] width 45 height 45
click at [474, 461] on button "play_arrow" at bounding box center [476, 461] width 45 height 45
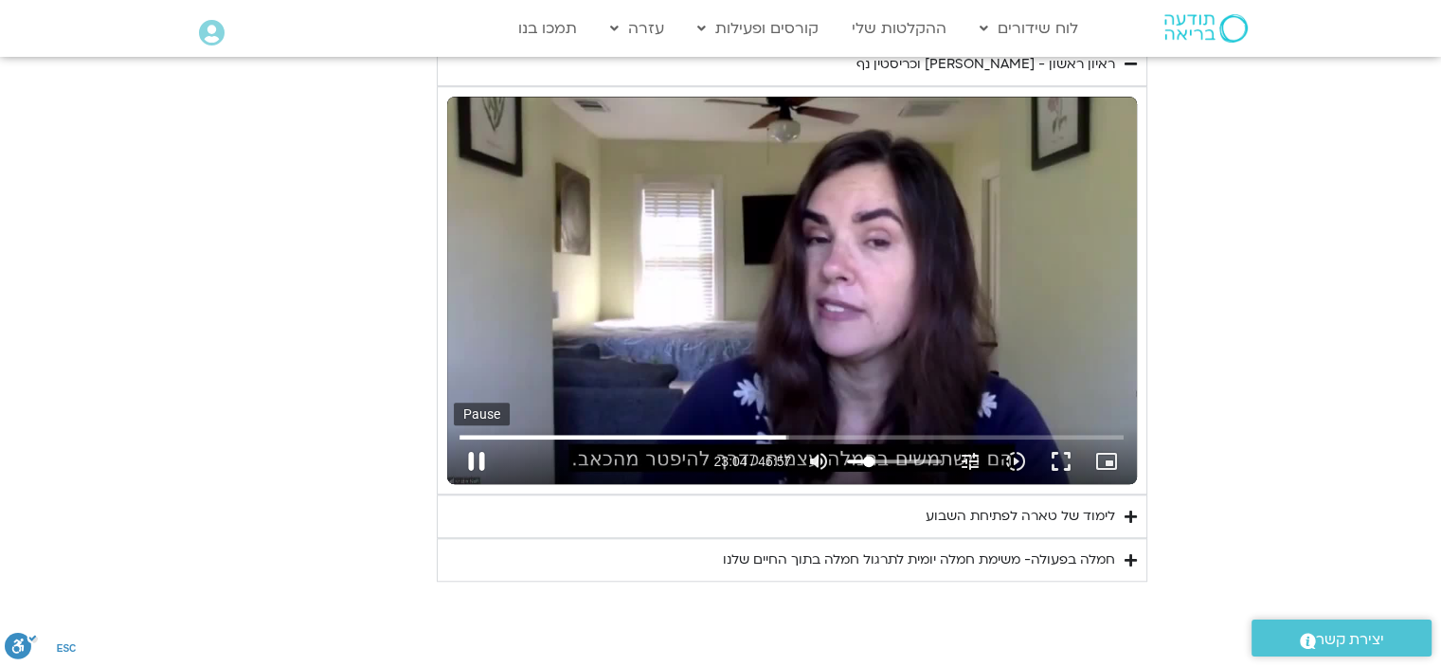
click at [474, 450] on button "pause" at bounding box center [476, 461] width 45 height 45
click at [470, 457] on button "play_arrow" at bounding box center [476, 461] width 45 height 45
click at [468, 452] on button "pause" at bounding box center [476, 461] width 45 height 45
click at [478, 452] on button "play_arrow" at bounding box center [476, 461] width 45 height 45
click at [481, 459] on button "pause" at bounding box center [476, 461] width 45 height 45
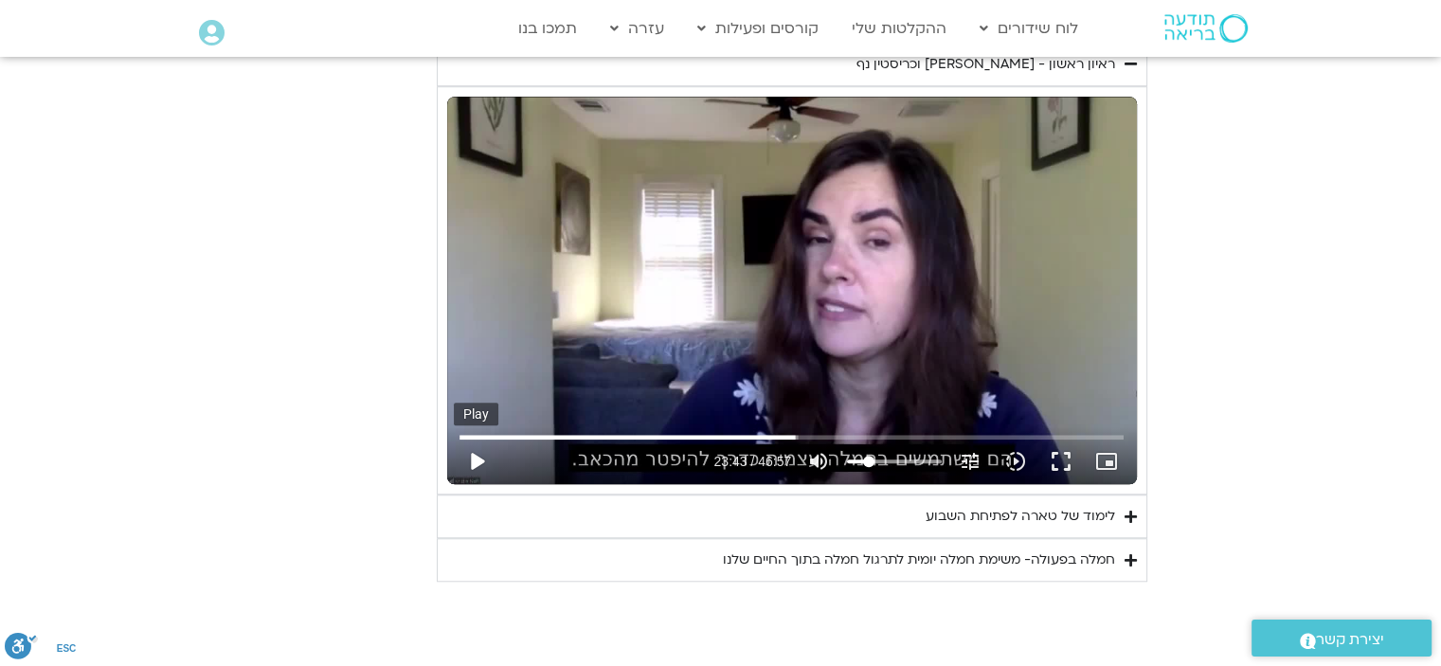
click at [480, 456] on button "play_arrow" at bounding box center [476, 461] width 45 height 45
click at [478, 455] on button "pause" at bounding box center [476, 461] width 45 height 45
click at [472, 460] on button "play_arrow" at bounding box center [476, 461] width 45 height 45
click at [472, 452] on button "pause" at bounding box center [476, 461] width 45 height 45
click at [481, 458] on button "play_arrow" at bounding box center [476, 461] width 45 height 45
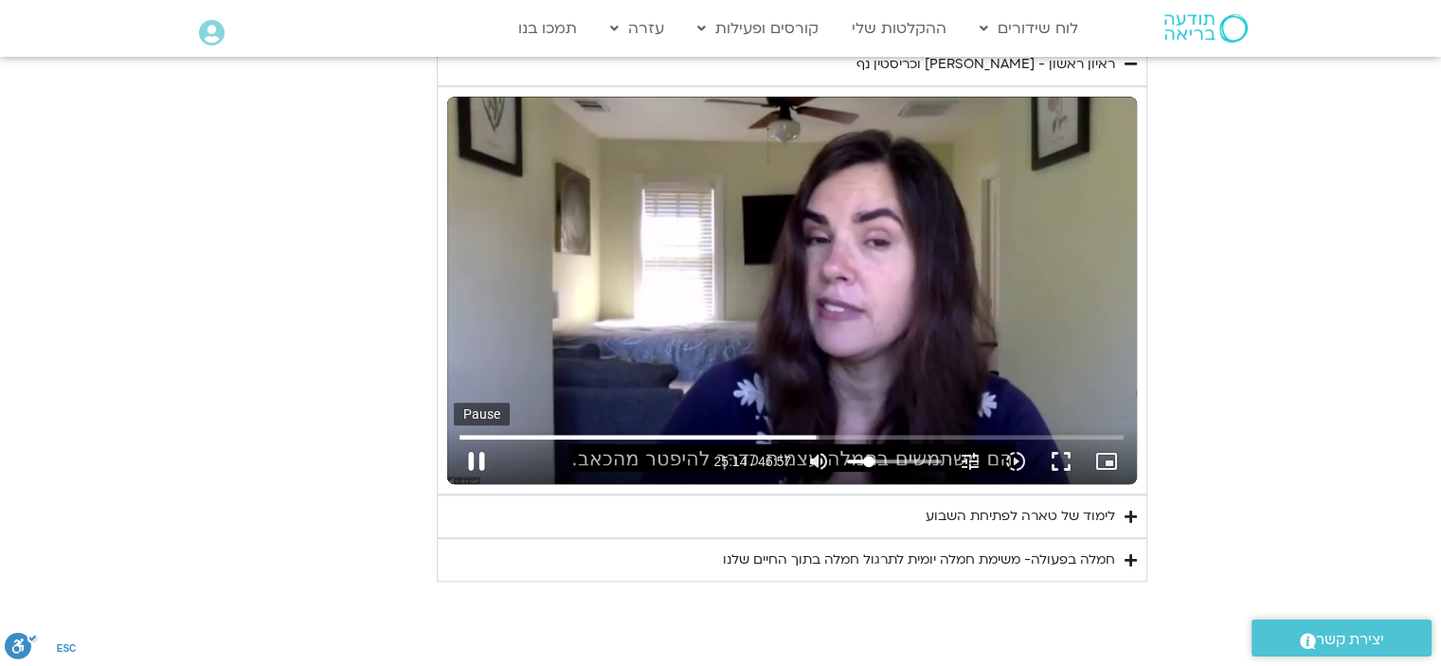
click at [479, 458] on button "pause" at bounding box center [476, 461] width 45 height 45
drag, startPoint x: 474, startPoint y: 456, endPoint x: 567, endPoint y: 490, distance: 98.9
click at [474, 458] on button "play_arrow" at bounding box center [476, 461] width 45 height 45
click at [483, 457] on button "pause" at bounding box center [476, 461] width 45 height 45
click at [470, 461] on button "play_arrow" at bounding box center [476, 461] width 45 height 45
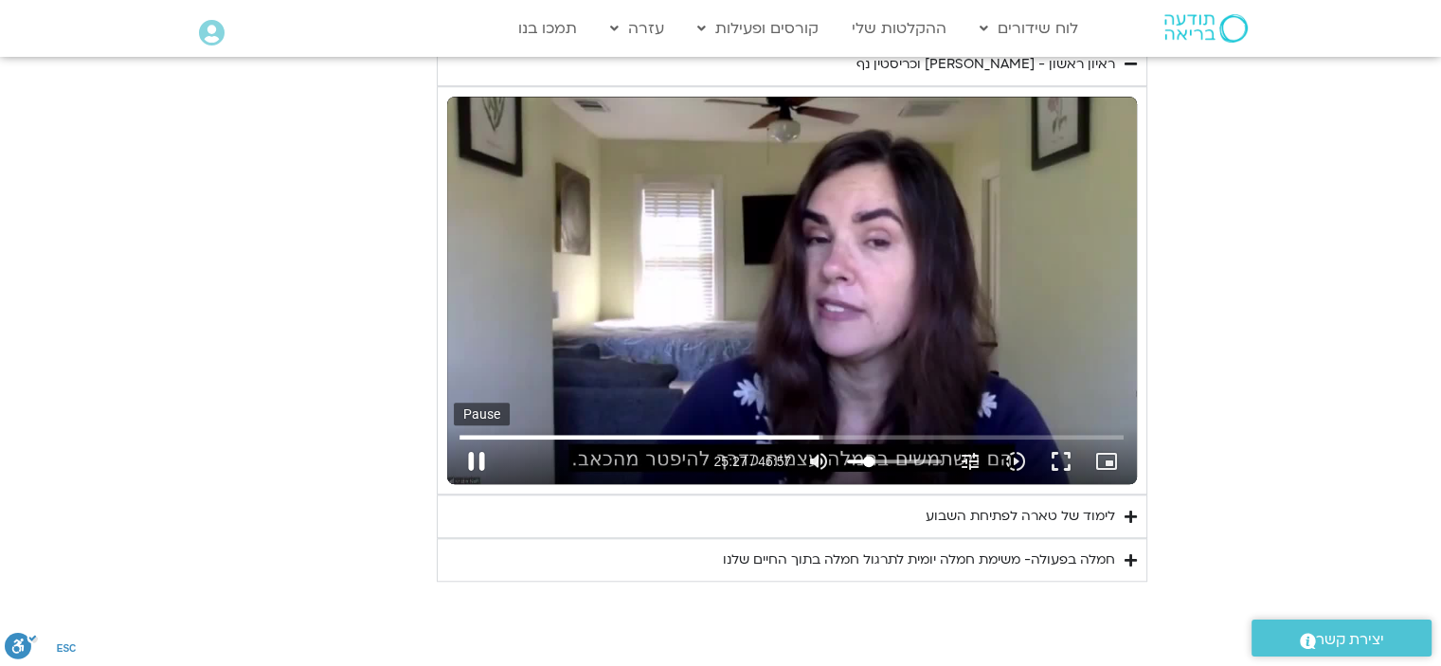
click at [478, 451] on button "pause" at bounding box center [476, 461] width 45 height 45
click at [482, 455] on button "play_arrow" at bounding box center [476, 461] width 45 height 45
click at [482, 454] on button "pause" at bounding box center [476, 461] width 45 height 45
click at [489, 454] on button "play_arrow" at bounding box center [476, 461] width 45 height 45
click at [489, 456] on button "pause" at bounding box center [476, 461] width 45 height 45
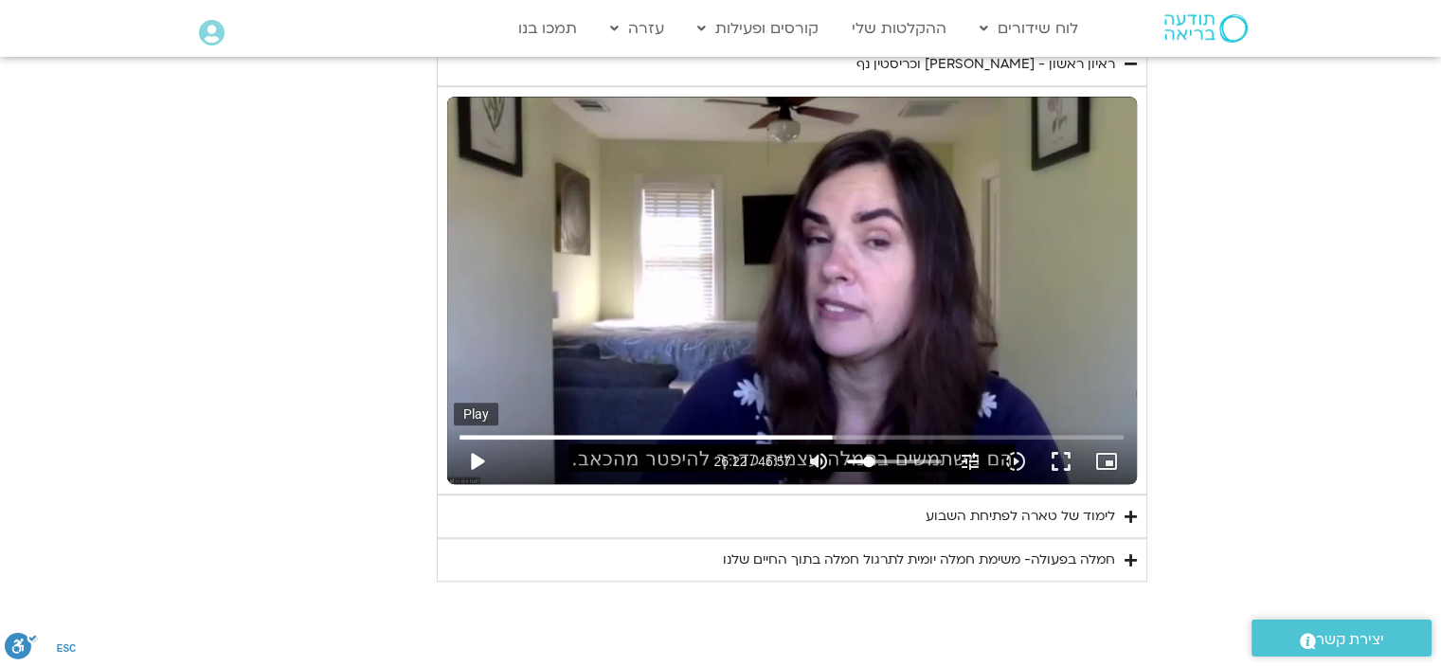
click at [483, 461] on button "play_arrow" at bounding box center [476, 461] width 45 height 45
click at [474, 453] on button "pause" at bounding box center [476, 461] width 45 height 45
click at [478, 461] on button "play_arrow" at bounding box center [476, 461] width 45 height 45
click at [475, 450] on button "pause" at bounding box center [476, 461] width 45 height 45
drag, startPoint x: 479, startPoint y: 454, endPoint x: 484, endPoint y: 462, distance: 9.8
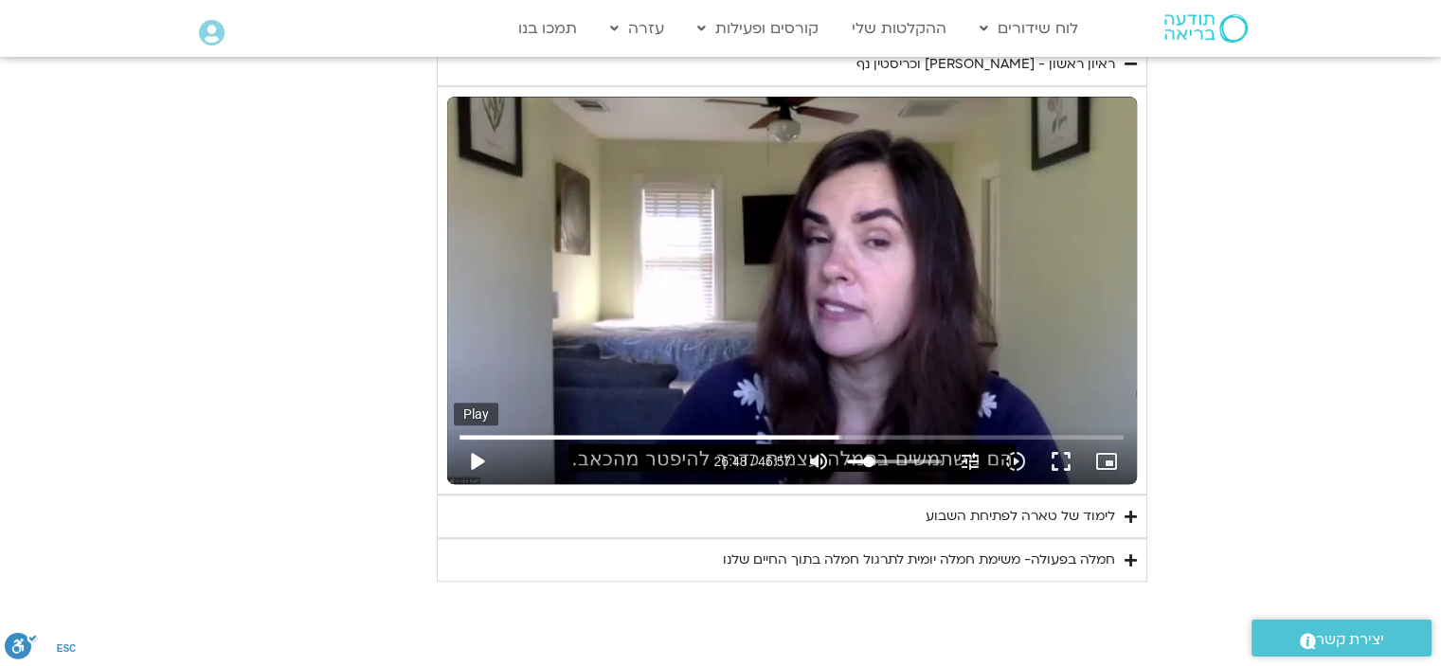
click at [479, 454] on button "play_arrow" at bounding box center [476, 461] width 45 height 45
click at [474, 462] on button "pause" at bounding box center [476, 461] width 45 height 45
type input "1619.348636"
